Goal: Find specific page/section: Find specific page/section

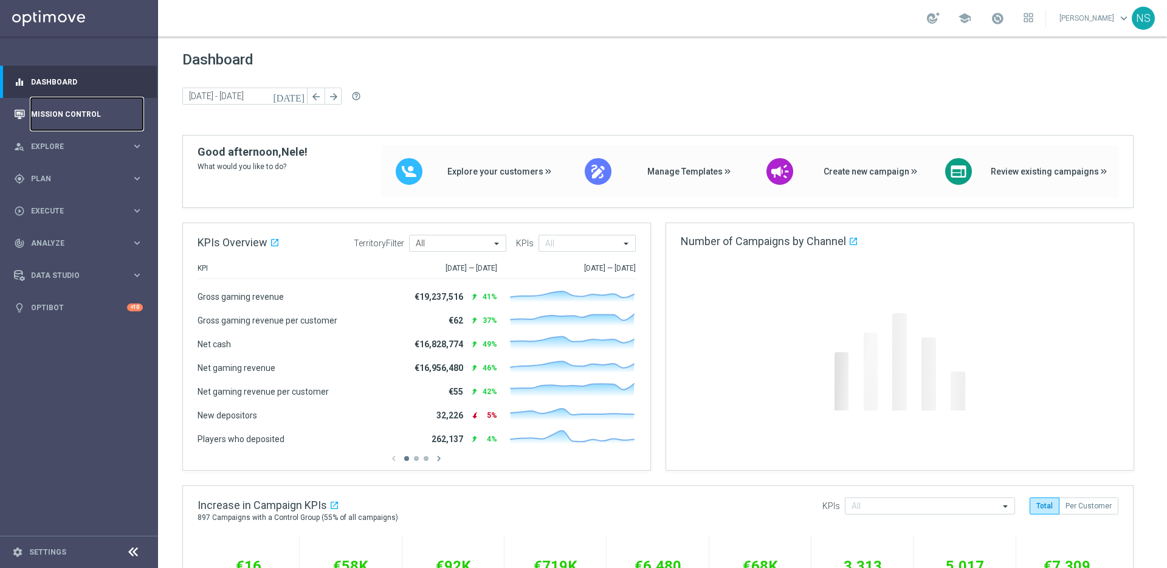
click at [49, 102] on link "Mission Control" at bounding box center [87, 114] width 112 height 32
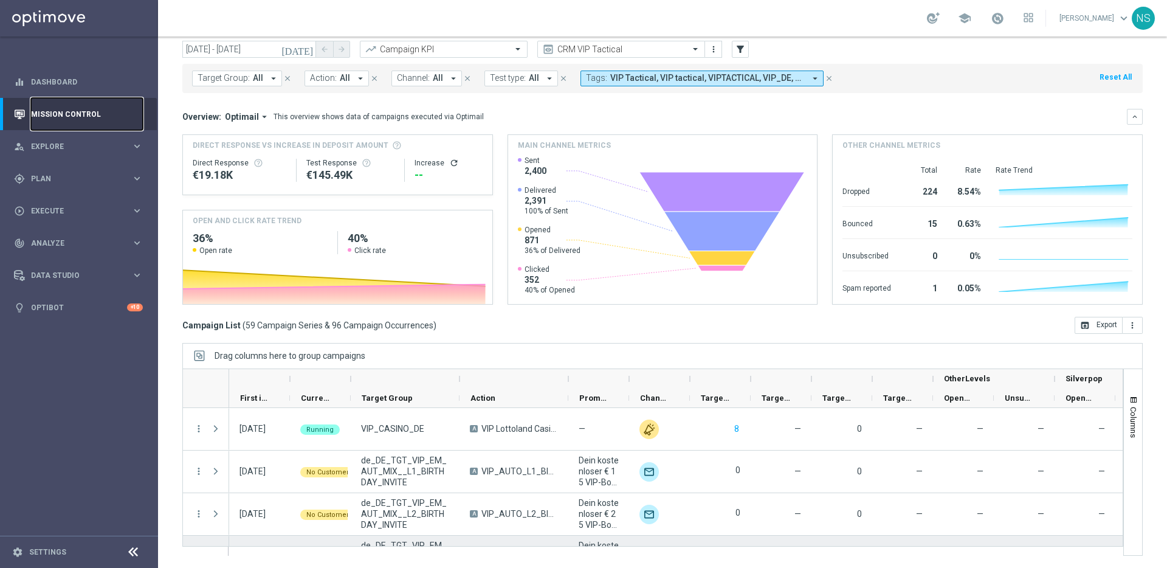
scroll to position [9, 0]
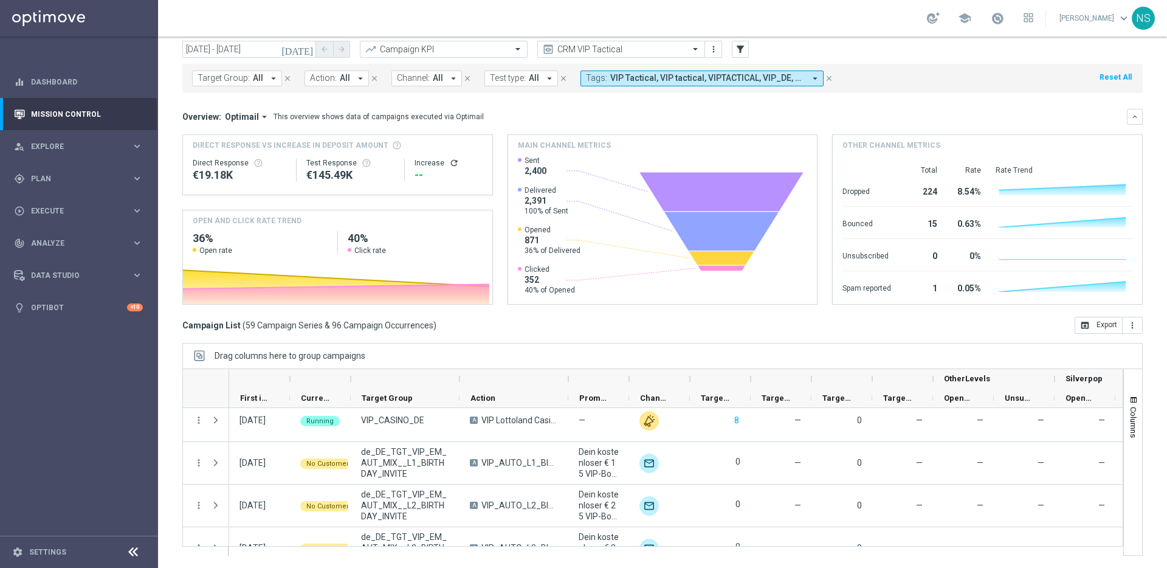
click at [312, 49] on icon "[DATE]" at bounding box center [297, 49] width 33 height 11
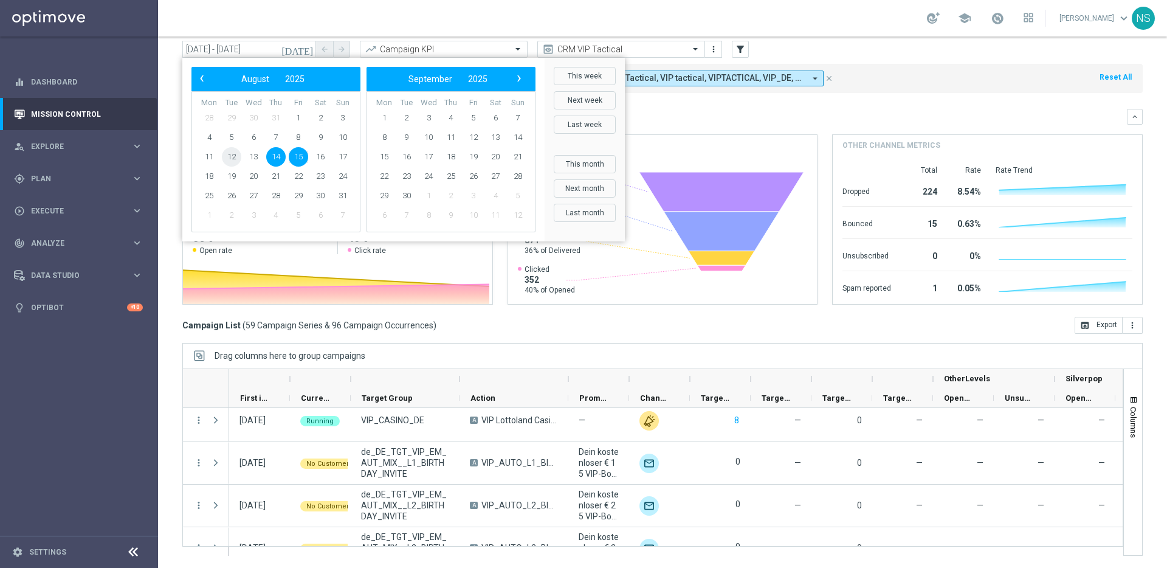
click at [233, 160] on span "12" at bounding box center [231, 156] width 19 height 19
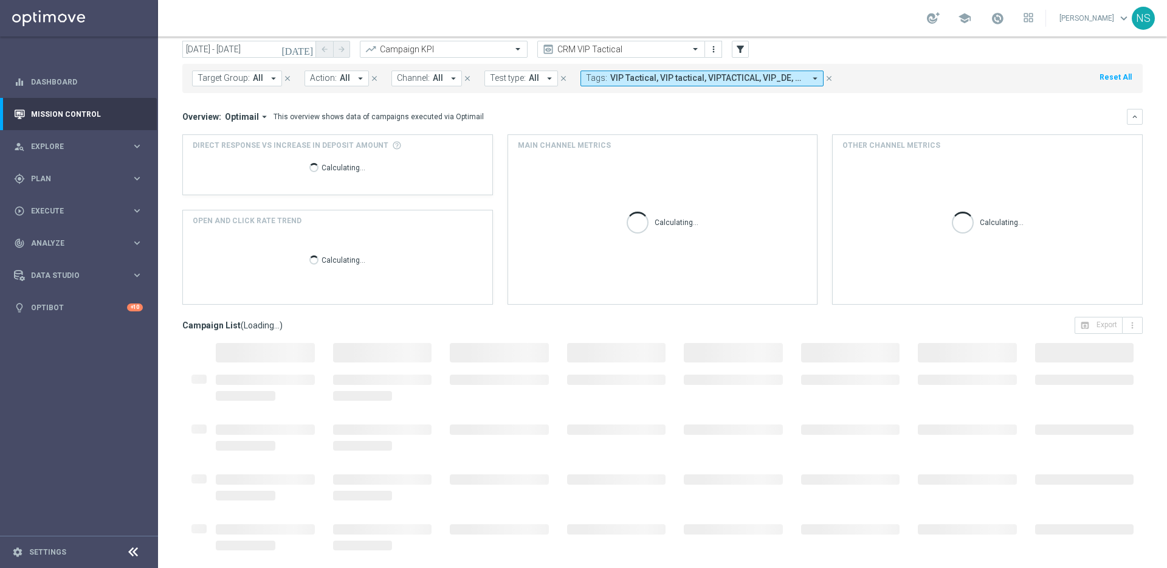
click at [305, 53] on icon "[DATE]" at bounding box center [297, 49] width 33 height 11
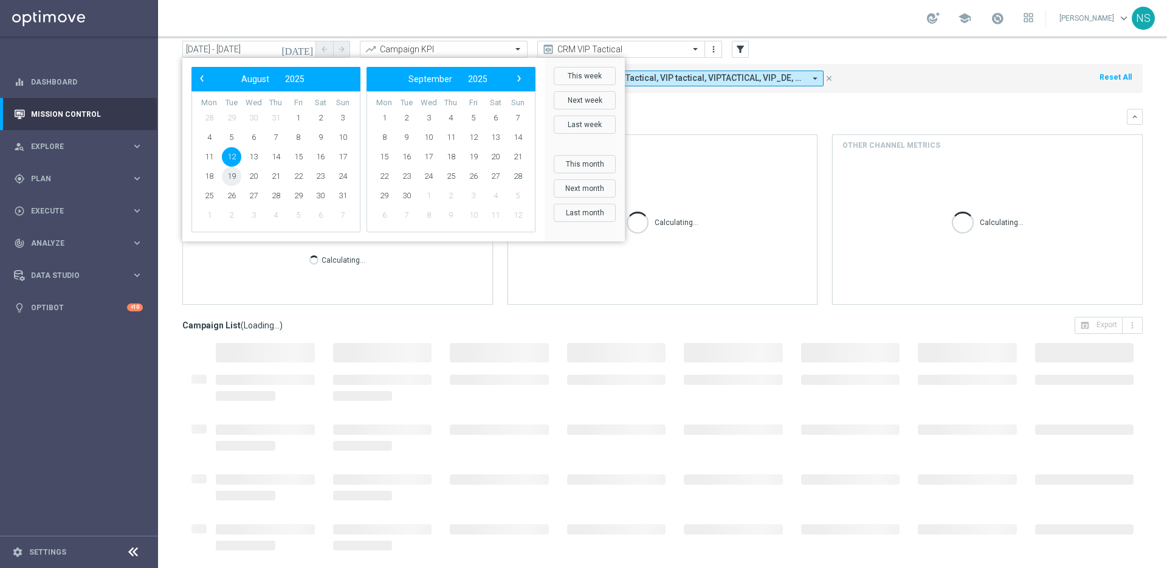
click at [232, 174] on span "19" at bounding box center [231, 176] width 19 height 19
type input "[DATE] - [DATE]"
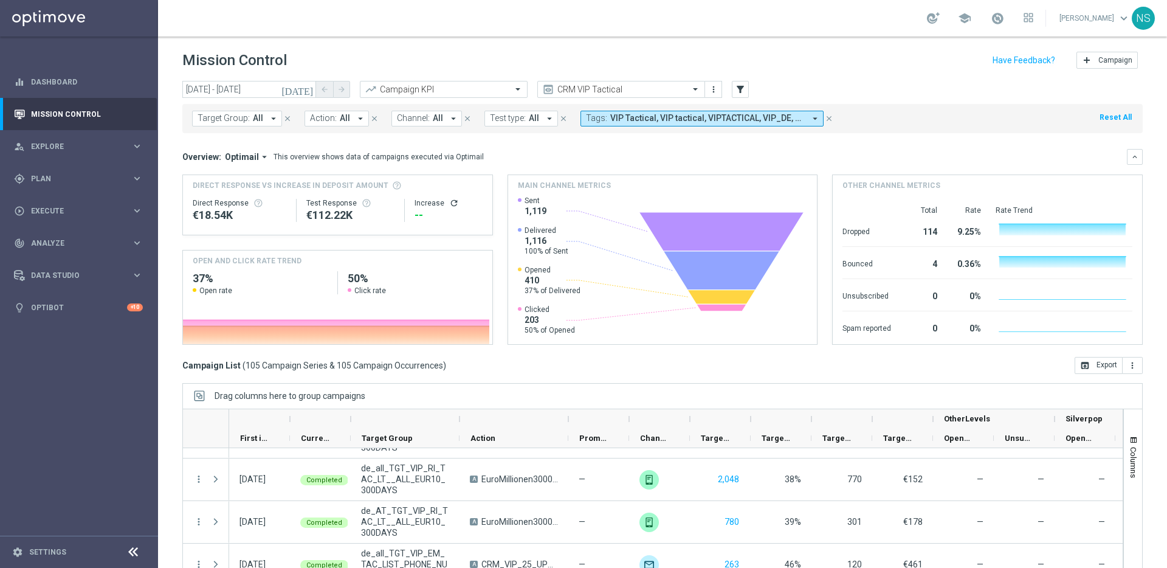
scroll to position [4330, 0]
click at [114, 208] on span "Execute" at bounding box center [81, 210] width 100 height 7
click at [74, 234] on link "Campaign Builder" at bounding box center [79, 236] width 95 height 10
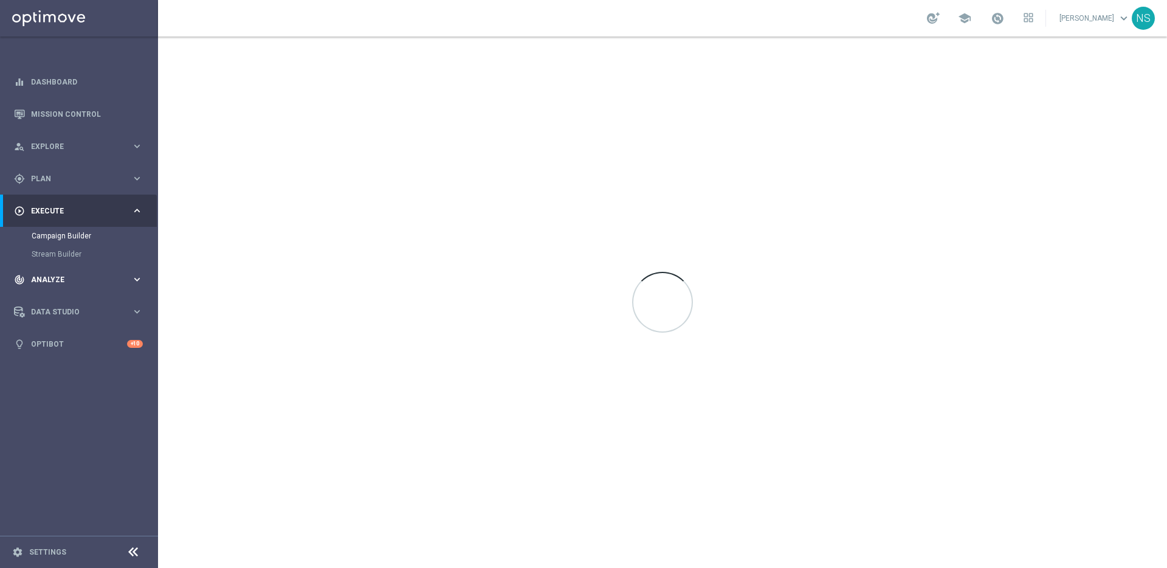
click at [71, 283] on div "track_changes Analyze" at bounding box center [72, 279] width 117 height 11
click at [63, 261] on div "Customer 360" at bounding box center [94, 268] width 125 height 18
click at [64, 266] on link "Customer 360" at bounding box center [79, 268] width 95 height 10
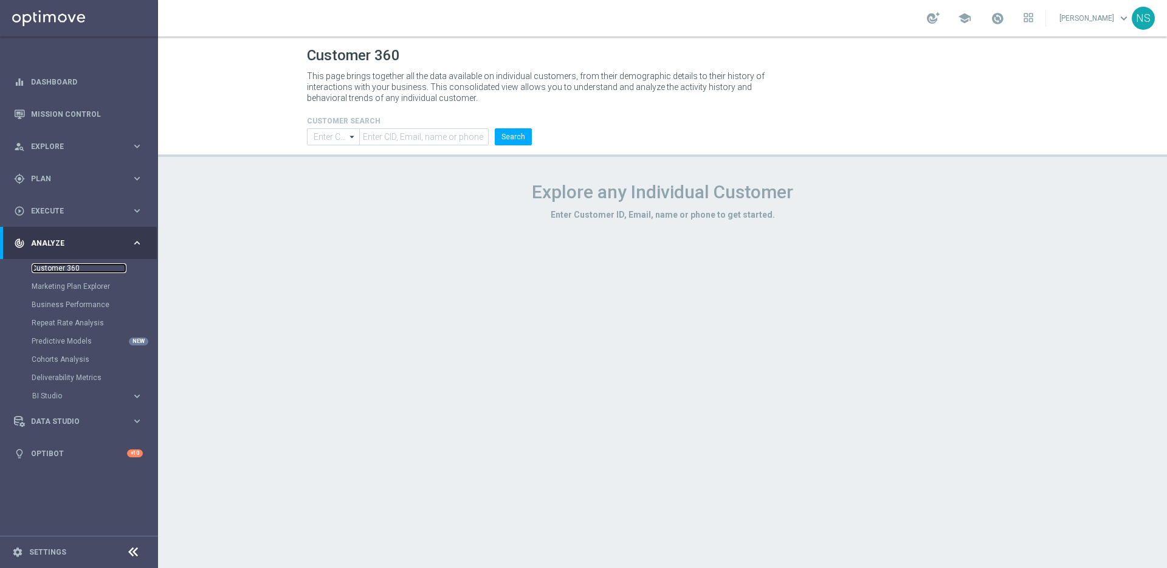
type input "Contains"
